Goal: Task Accomplishment & Management: Use online tool/utility

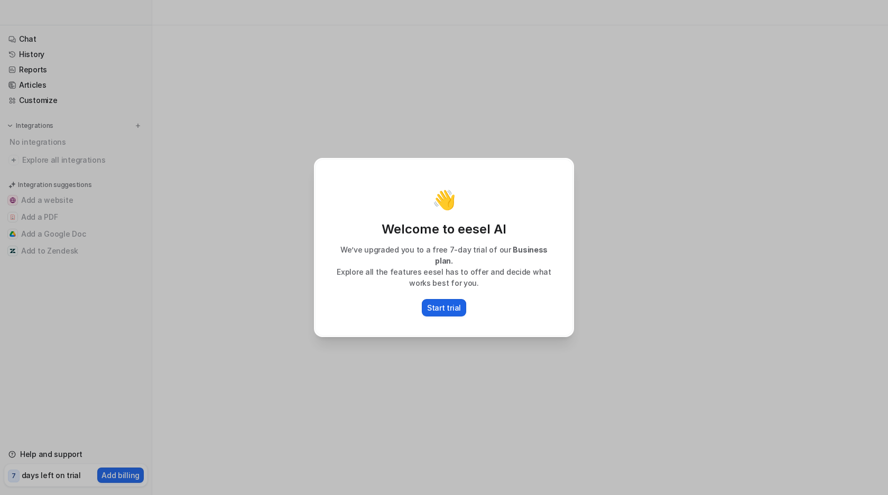
click at [442, 302] on p "Start trial" at bounding box center [444, 307] width 34 height 11
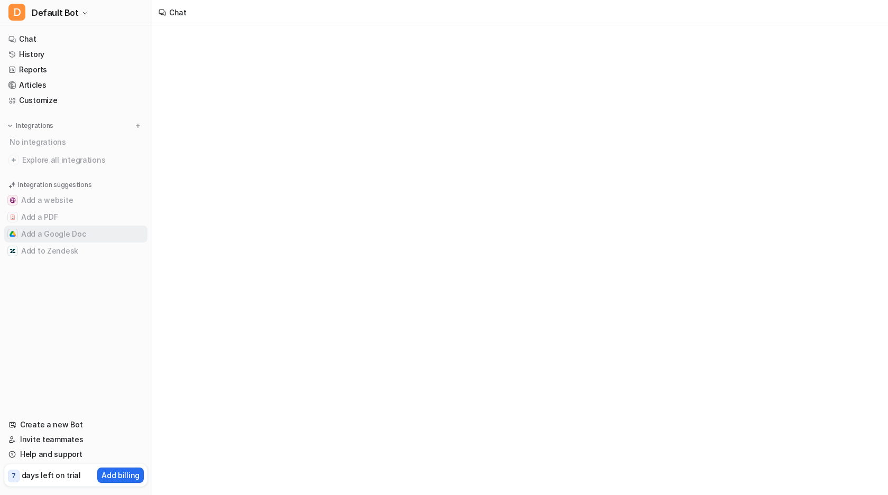
click at [71, 235] on button "Add a Google Doc" at bounding box center [75, 234] width 143 height 17
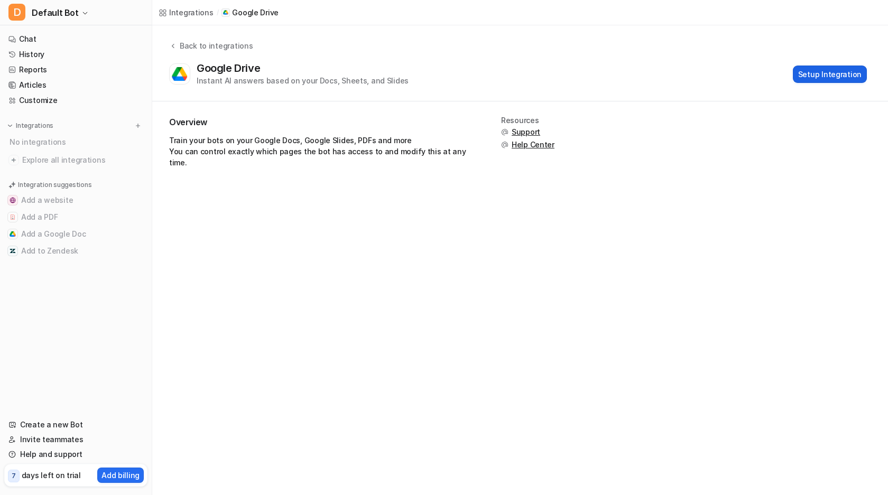
click at [801, 70] on button "Setup Integration" at bounding box center [830, 74] width 74 height 17
